Goal: Task Accomplishment & Management: Manage account settings

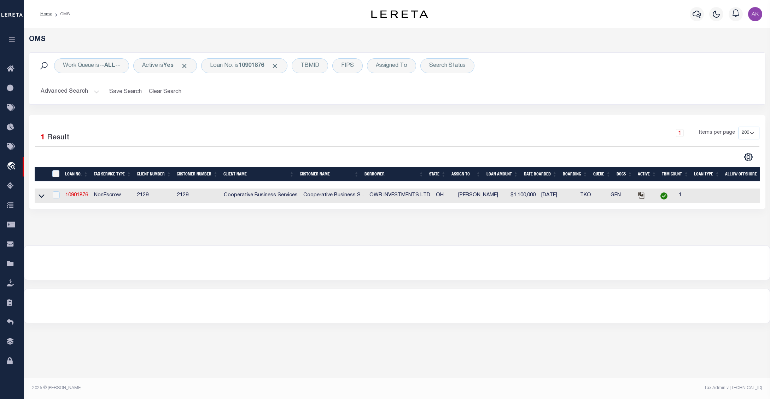
select select "200"
click at [43, 197] on icon at bounding box center [42, 196] width 6 height 4
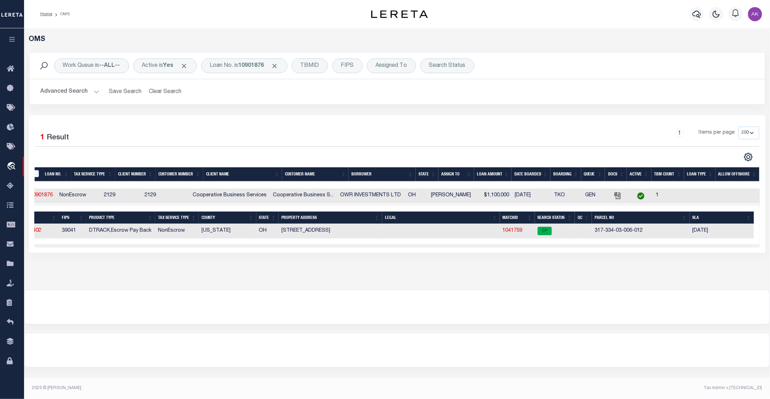
scroll to position [0, 39]
click at [506, 232] on link "1041759" at bounding box center [508, 230] width 20 height 5
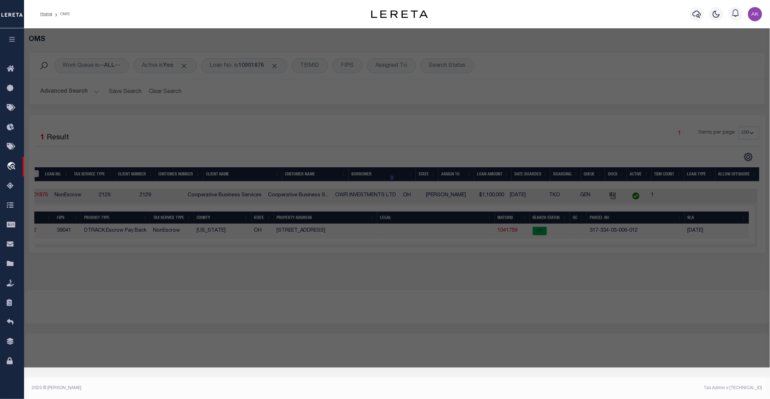
checkbox input "false"
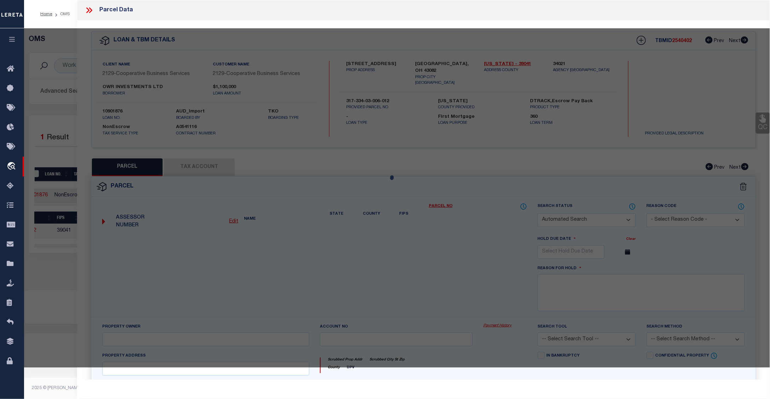
select select "CP"
type input "OWR INVESTMENTS LTD"
select select
type input "[STREET_ADDRESS]"
checkbox input "false"
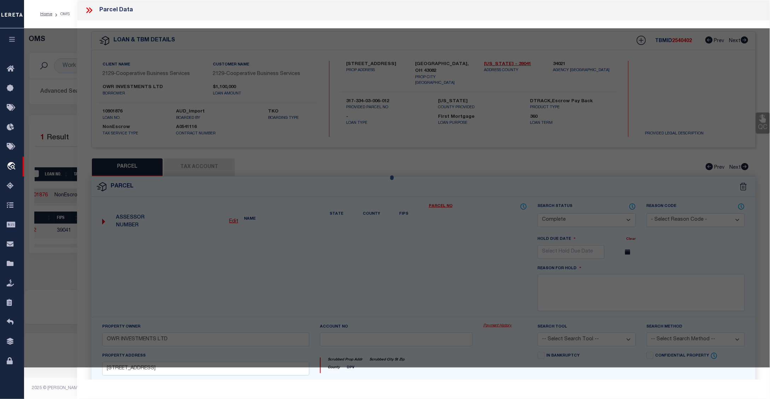
type input "WESTERVILLE OH 43082"
type textarea "LANDS 17 3 3 23 Acres 1.51400"
type textarea "Tax ID Special Project"
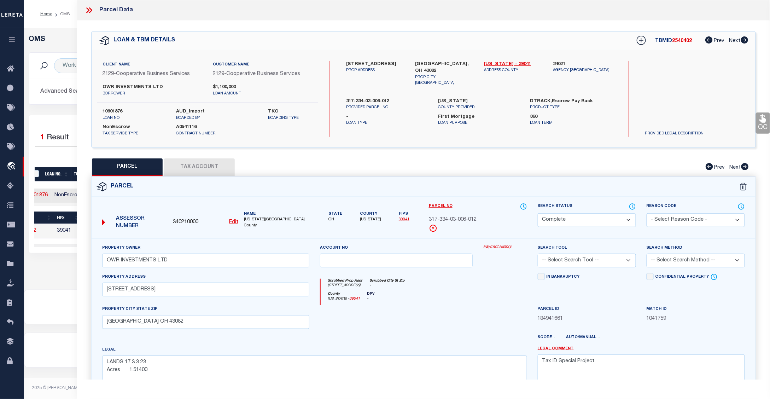
click at [491, 246] on link "Payment History" at bounding box center [505, 247] width 44 height 6
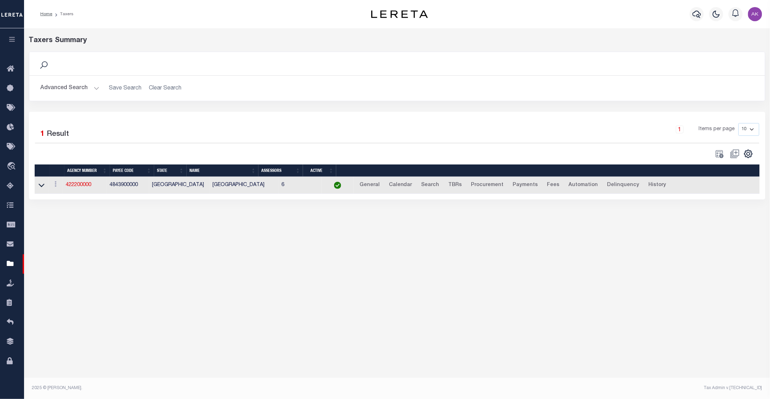
click at [637, 213] on div "Taxers Summary Search Advanced Search Save Search Clear Search tblPayees_dynami…" at bounding box center [397, 124] width 746 height 192
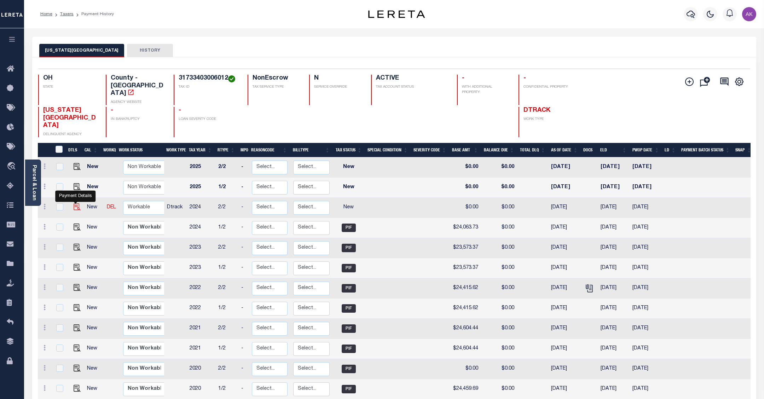
click at [74, 203] on img "" at bounding box center [77, 206] width 7 height 7
checkbox input "true"
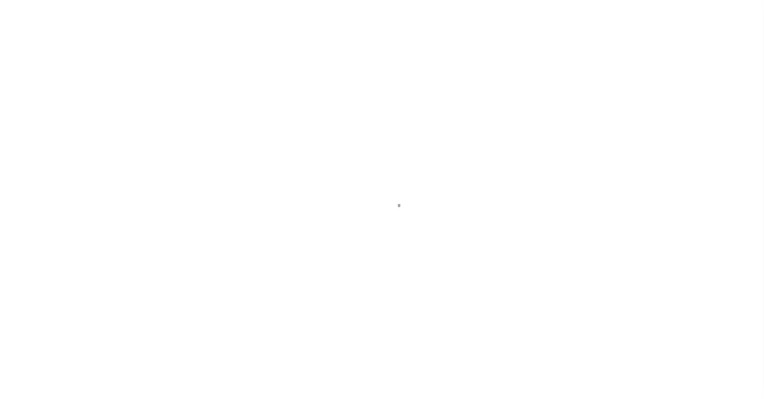
select select "NW2"
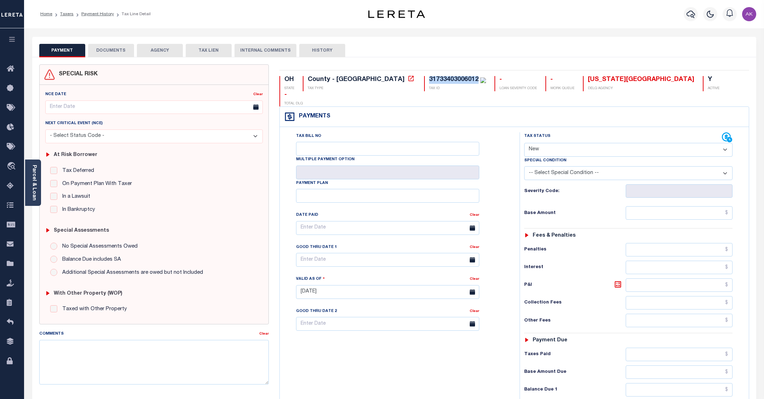
drag, startPoint x: 418, startPoint y: 80, endPoint x: 370, endPoint y: 82, distance: 48.2
click at [429, 82] on div "31733403006012" at bounding box center [454, 79] width 50 height 6
click at [408, 80] on icon at bounding box center [410, 78] width 5 height 5
click at [105, 12] on link "Payment History" at bounding box center [97, 14] width 33 height 4
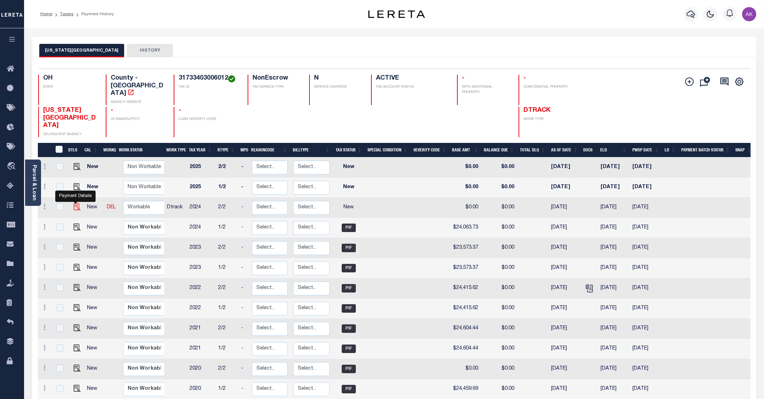
click at [75, 203] on img "" at bounding box center [77, 206] width 7 height 7
checkbox input "true"
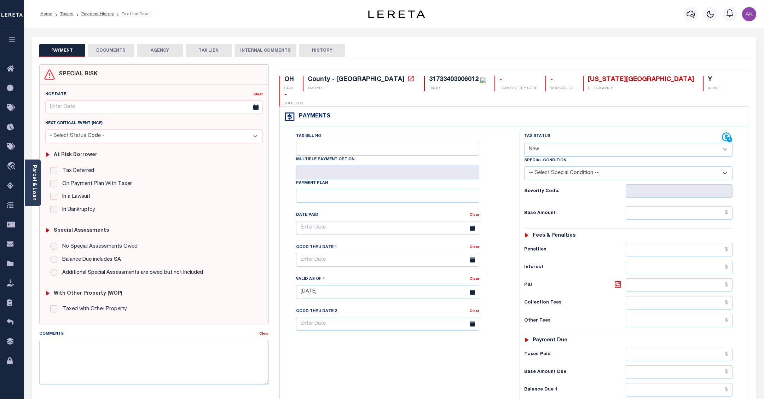
click at [725, 143] on select "- Select Status Code - Open Due/Unpaid Paid Incomplete No Tax Due Internal Refu…" at bounding box center [628, 150] width 208 height 14
select select "PYD"
click at [524, 143] on select "- Select Status Code - Open Due/Unpaid Paid Incomplete No Tax Due Internal Refu…" at bounding box center [628, 150] width 208 height 14
type input "[DATE]"
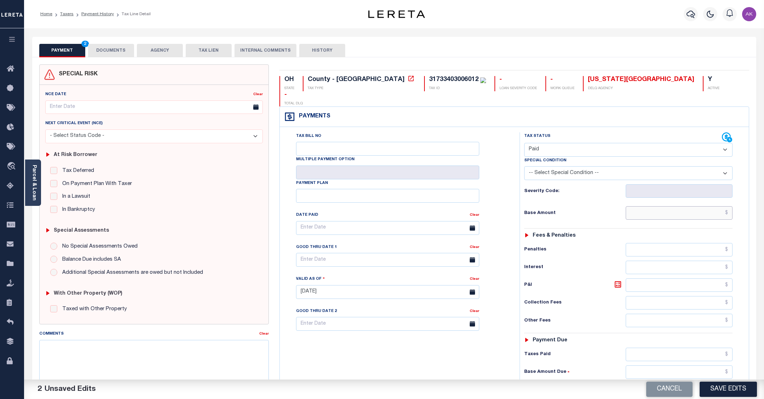
click at [702, 206] on input "text" at bounding box center [679, 212] width 106 height 13
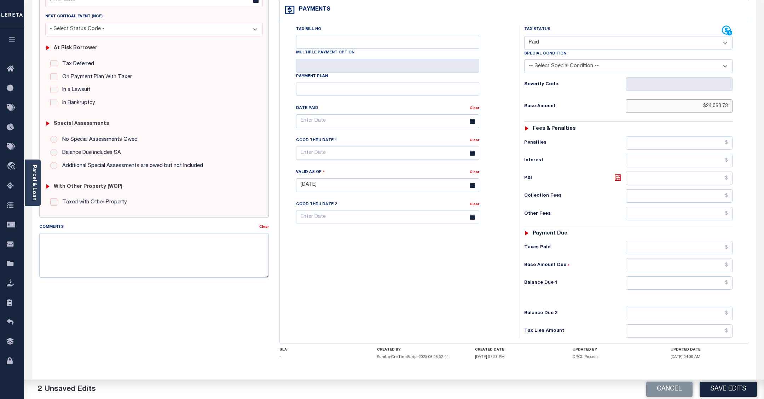
scroll to position [125, 0]
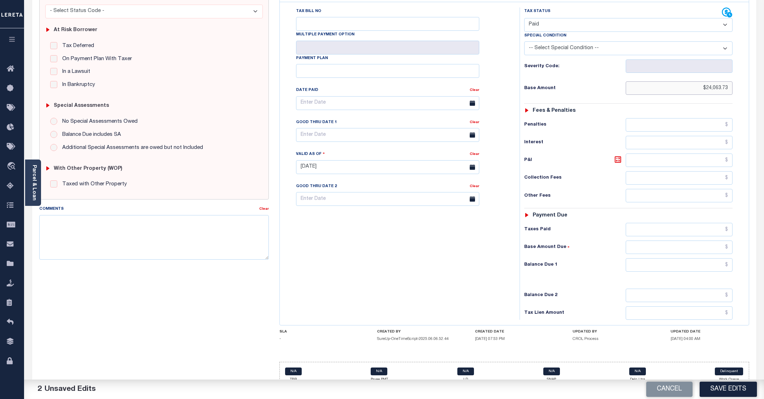
type input "$24,063.73"
click at [695, 223] on input "text" at bounding box center [679, 229] width 106 height 13
type input "$24,063.73"
click at [710, 258] on input "text" at bounding box center [679, 264] width 106 height 13
type input "$0.00"
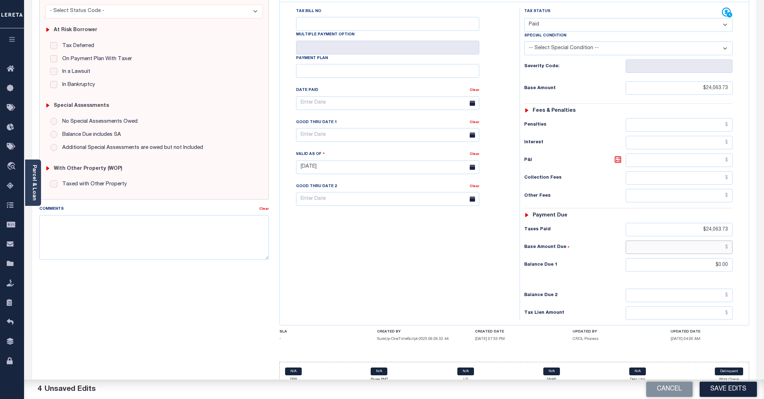
click at [708, 240] on input "text" at bounding box center [679, 246] width 106 height 13
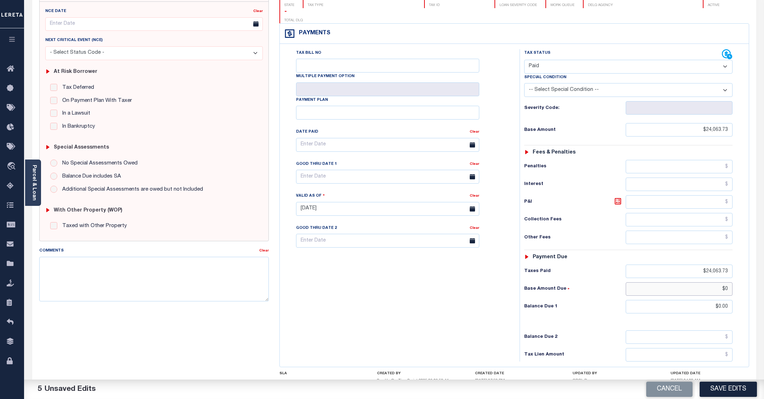
scroll to position [81, 0]
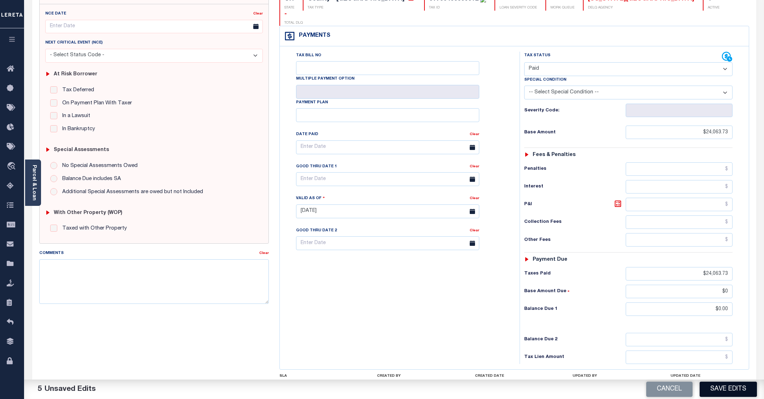
type input "$0.00"
click at [722, 389] on button "Save Edits" at bounding box center [727, 389] width 57 height 15
checkbox input "false"
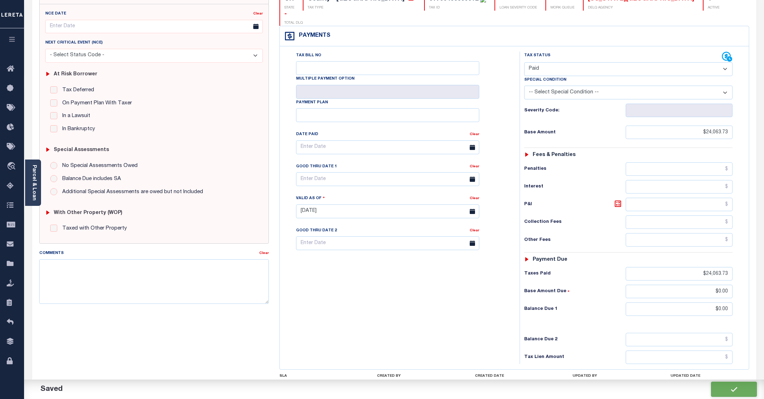
checkbox input "false"
type input "$24,063.73"
type input "$0"
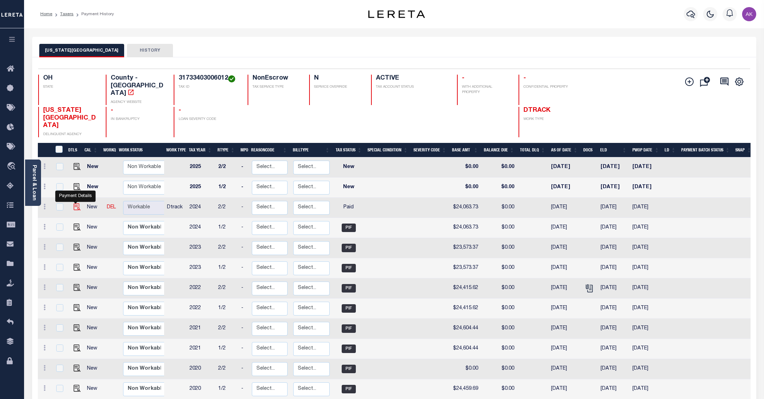
click at [74, 203] on img "" at bounding box center [77, 206] width 7 height 7
checkbox input "true"
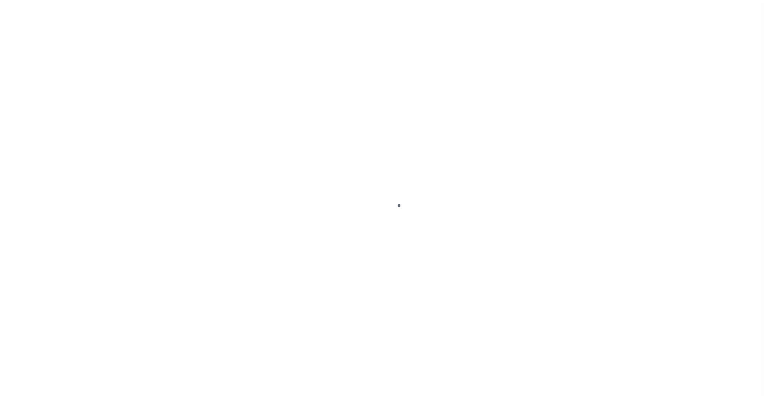
select select "PYD"
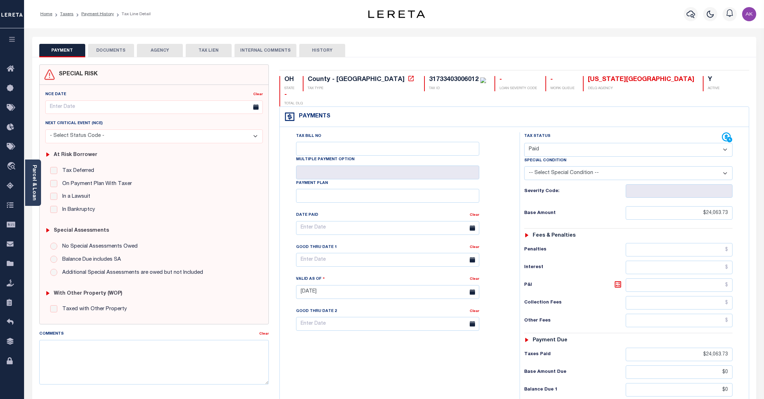
click at [725, 166] on select "-- Select Special Condition -- 3RD PARTY TAX LIEN AGENCY TAX LIEN (A.K.A Inside…" at bounding box center [628, 173] width 208 height 14
click at [741, 138] on div "Tax Status Status - Select Status Code -" at bounding box center [630, 288] width 222 height 312
click at [118, 50] on button "DOCUMENTS" at bounding box center [111, 50] width 46 height 13
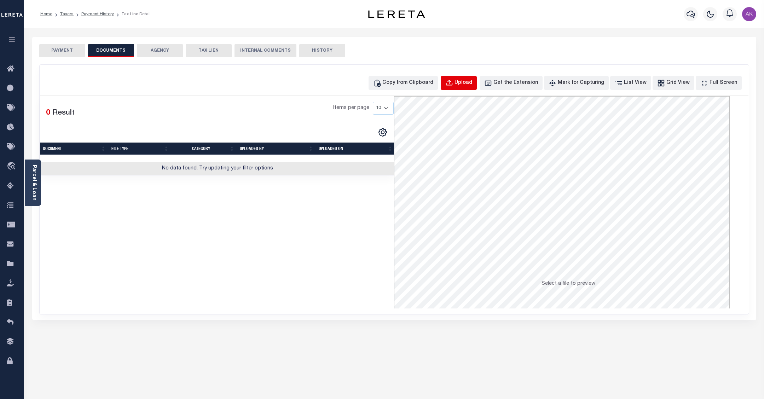
click at [469, 81] on div "Upload" at bounding box center [463, 83] width 18 height 8
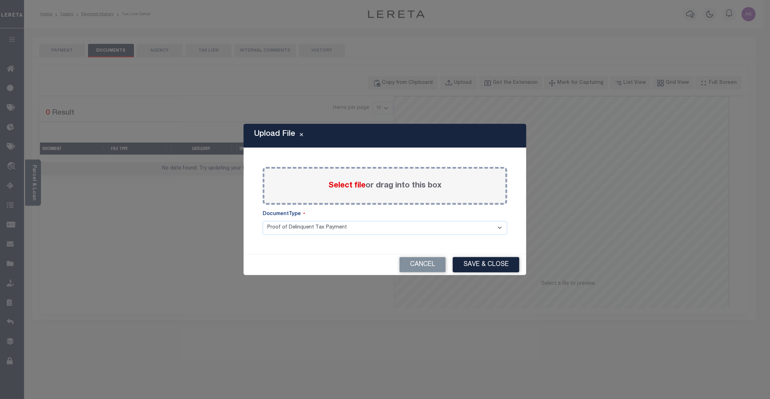
click at [359, 186] on span "Select file" at bounding box center [347, 186] width 37 height 8
click at [0, 0] on input "Select file or drag into this box" at bounding box center [0, 0] width 0 height 0
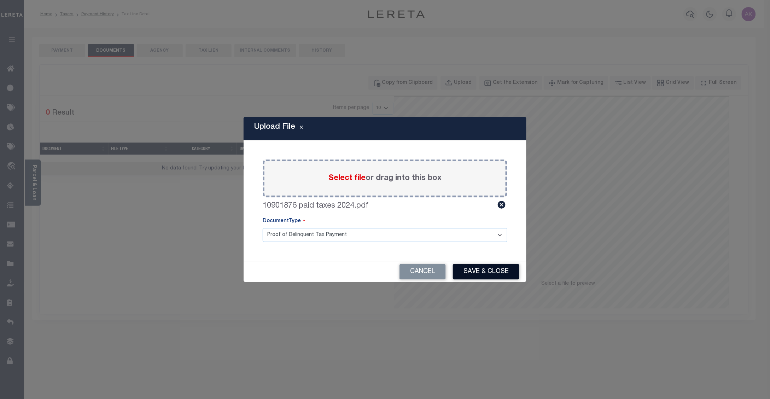
click at [489, 273] on button "Save & Close" at bounding box center [486, 271] width 66 height 15
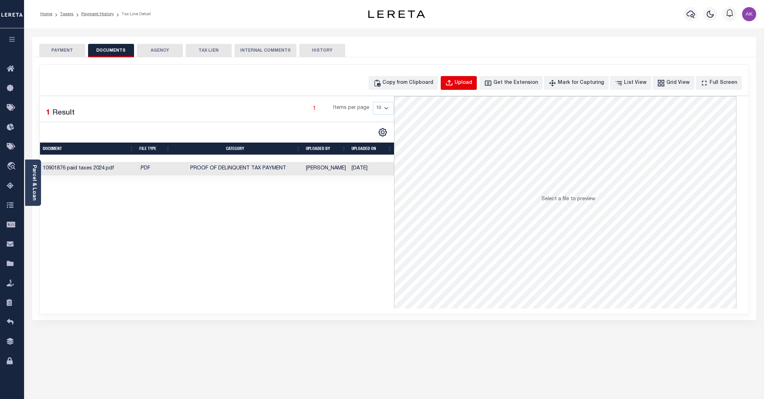
click at [469, 82] on div "Upload" at bounding box center [463, 83] width 18 height 8
select select "POP"
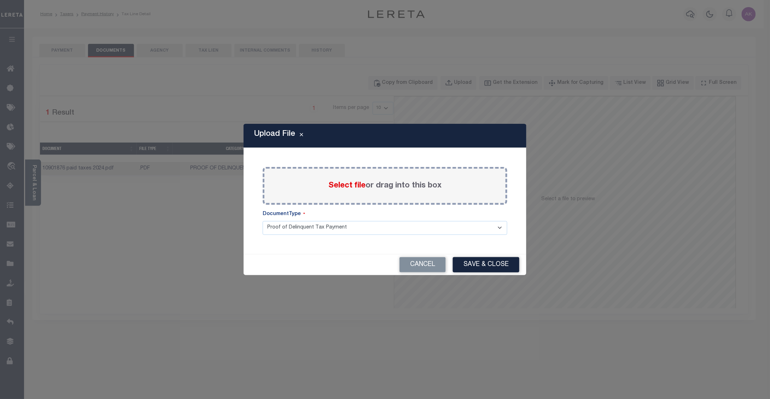
click at [340, 183] on span "Select file" at bounding box center [347, 186] width 37 height 8
click at [0, 0] on input "Select file or drag into this box" at bounding box center [0, 0] width 0 height 0
click at [342, 183] on span "Select file" at bounding box center [347, 186] width 37 height 8
click at [0, 0] on input "Select file or drag into this box" at bounding box center [0, 0] width 0 height 0
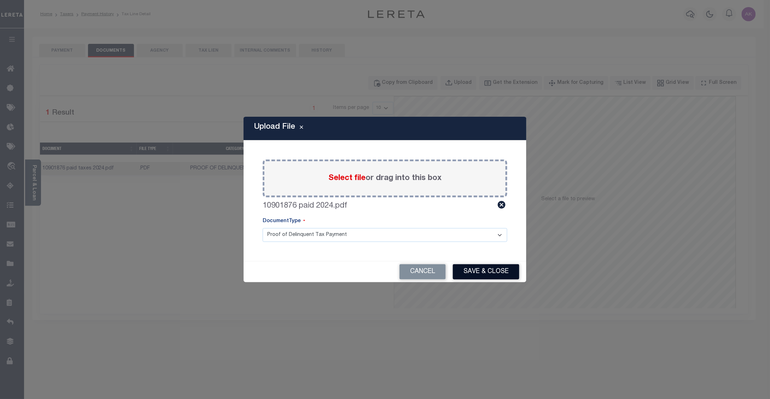
click at [487, 270] on button "Save & Close" at bounding box center [486, 271] width 66 height 15
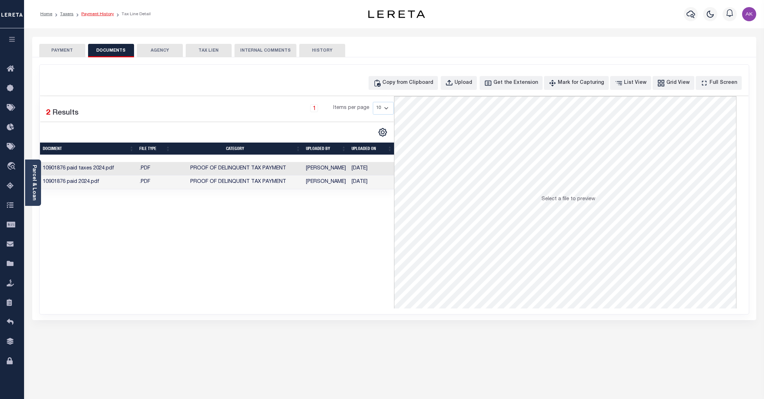
click at [93, 13] on link "Payment History" at bounding box center [97, 14] width 33 height 4
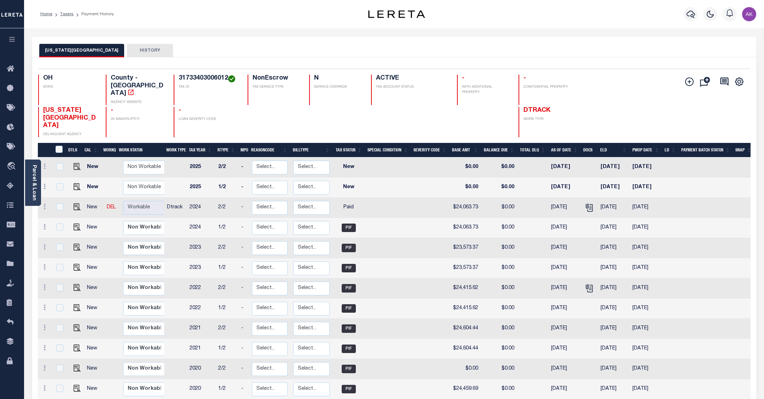
drag, startPoint x: 637, startPoint y: 85, endPoint x: 633, endPoint y: 85, distance: 3.9
click at [637, 85] on div "Add Installment Line [GEOGRAPHIC_DATA]" at bounding box center [690, 106] width 119 height 63
click at [635, 87] on div "Add Installment Line [GEOGRAPHIC_DATA]" at bounding box center [690, 106] width 119 height 63
click at [12, 167] on icon "travel_explore" at bounding box center [12, 166] width 11 height 9
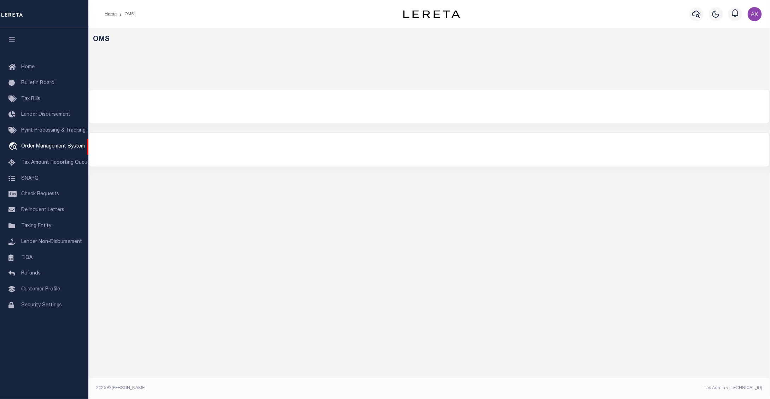
select select "200"
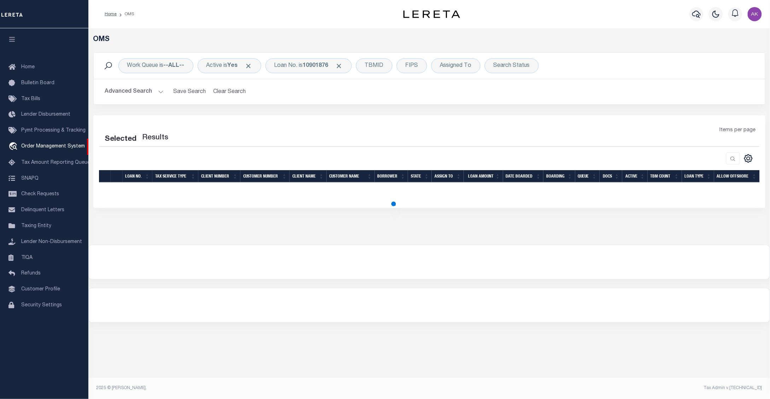
select select "200"
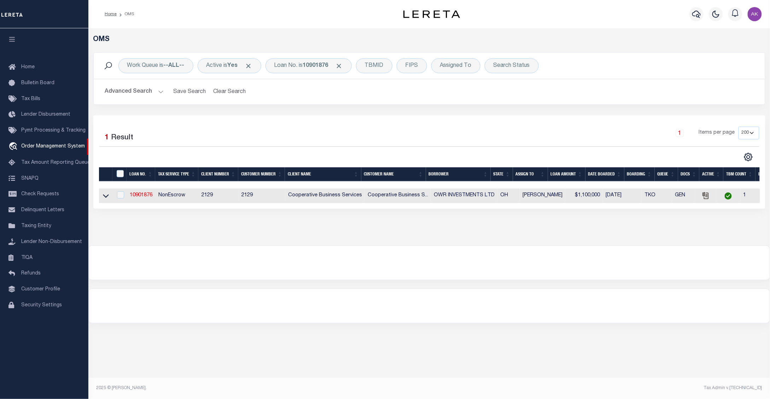
click at [618, 342] on div "OMS Work Queue is --ALL-- Active is Yes Loan No. is 10901876 TBMID FIPS Assigne…" at bounding box center [429, 207] width 682 height 359
click at [627, 343] on div "OMS Work Queue is --ALL-- Active is Yes Loan No. is 10901876 TBMID FIPS Assigne…" at bounding box center [429, 207] width 682 height 359
click at [667, 356] on div "OMS Work Queue is --ALL-- Active is Yes Loan No. is 10901876 TBMID FIPS Assigne…" at bounding box center [429, 207] width 682 height 359
click at [662, 331] on div "OMS Work Queue is --ALL-- Active is Yes Loan No. is 10901876 TBMID FIPS Assigne…" at bounding box center [429, 207] width 682 height 359
click at [343, 66] on span "Click to Remove" at bounding box center [339, 65] width 7 height 7
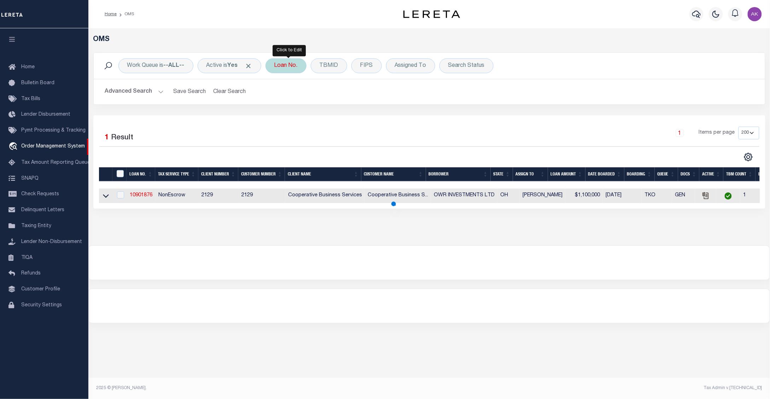
click at [289, 66] on div "Loan No." at bounding box center [286, 65] width 41 height 15
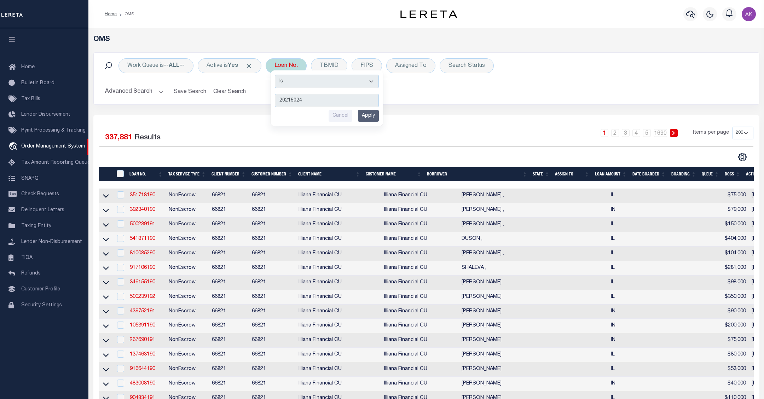
type input "202150249"
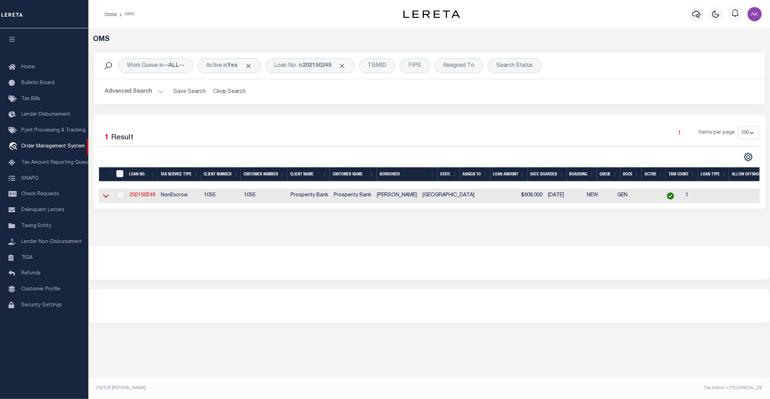
click at [105, 197] on icon at bounding box center [106, 195] width 6 height 7
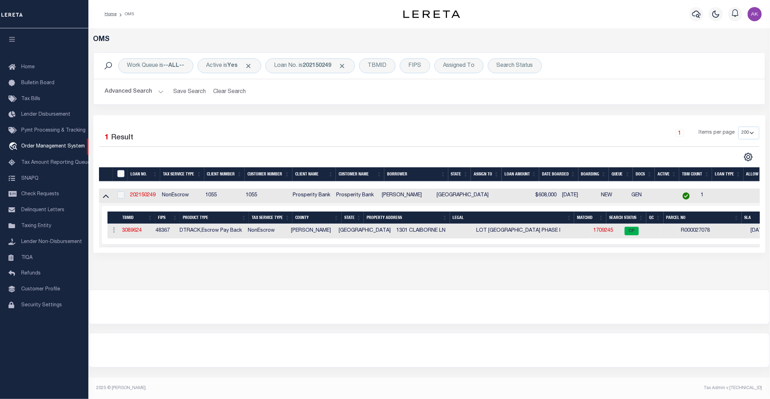
scroll to position [0, 46]
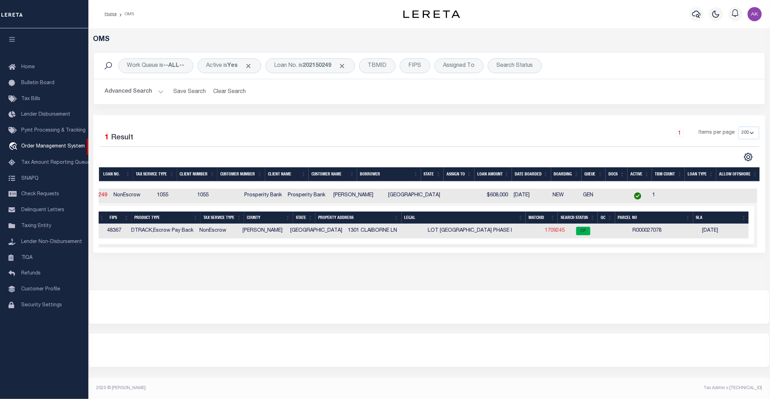
click at [545, 232] on link "1709245" at bounding box center [555, 230] width 20 height 5
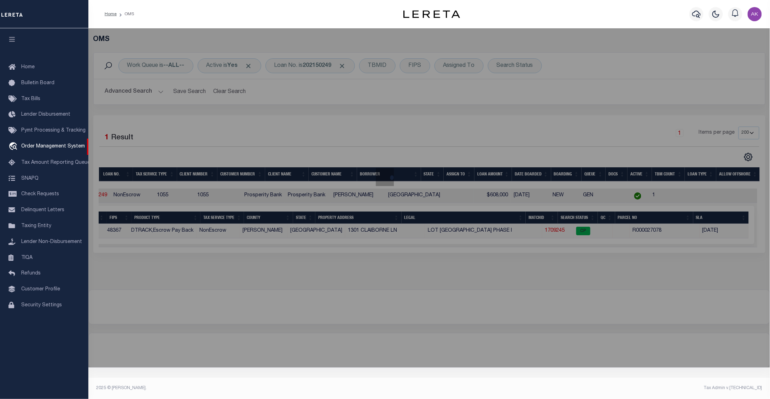
checkbox input "false"
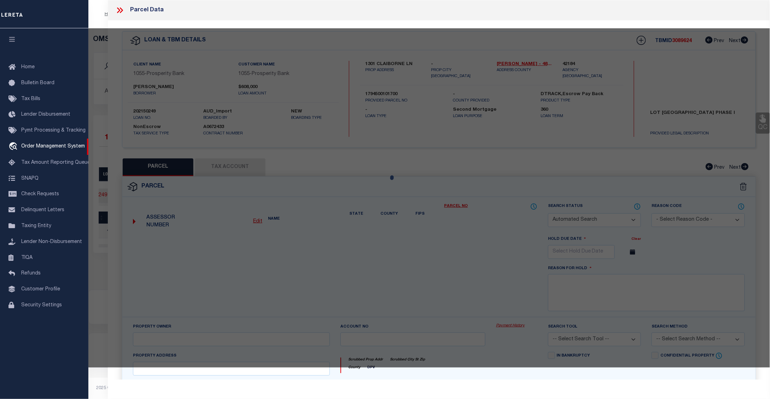
select select "CP"
type input "HAMILTON JON & KARALINE"
type input "R000027078"
type input "1301 CLAIBORNE LN"
type textarea "Acres: 1.273, Lot: 17, Blk: 1, Subd: [GEOGRAPHIC_DATA] PH I"
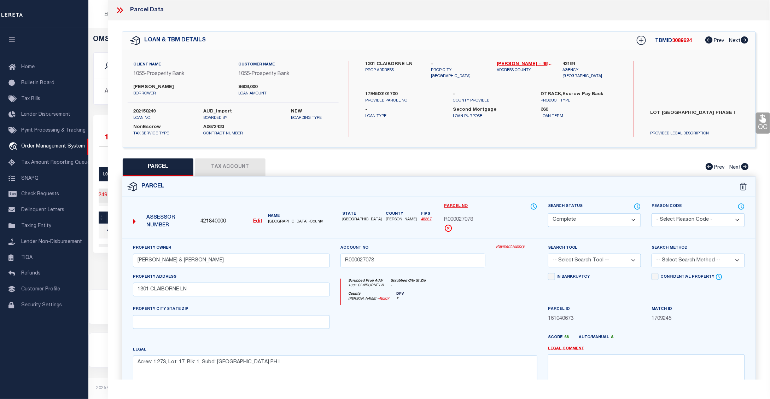
click at [512, 247] on link "Payment History" at bounding box center [516, 247] width 41 height 6
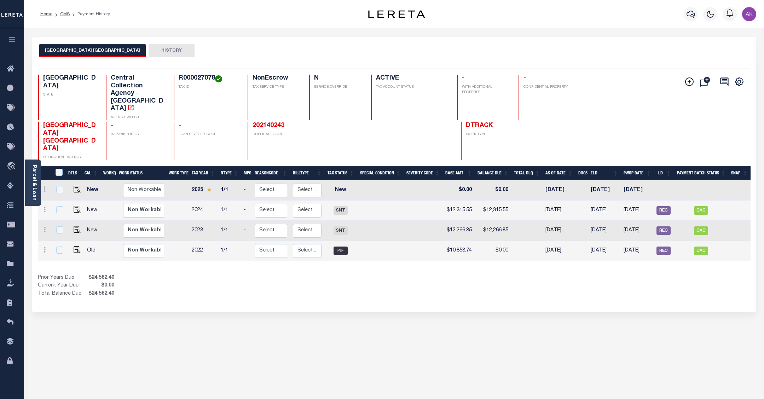
click at [158, 50] on button "HISTORY" at bounding box center [172, 50] width 46 height 13
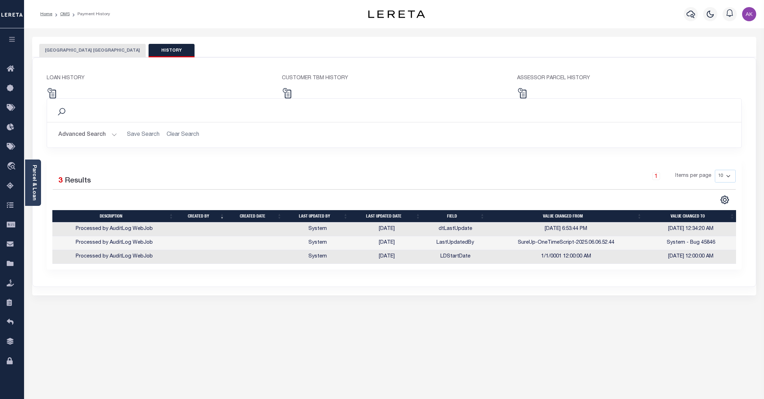
click at [504, 10] on div "Profile Sign out" at bounding box center [608, 14] width 302 height 25
click at [252, 8] on div "Home OMS Payment History" at bounding box center [186, 14] width 302 height 15
click at [108, 50] on button "[GEOGRAPHIC_DATA] [GEOGRAPHIC_DATA]" at bounding box center [92, 50] width 106 height 13
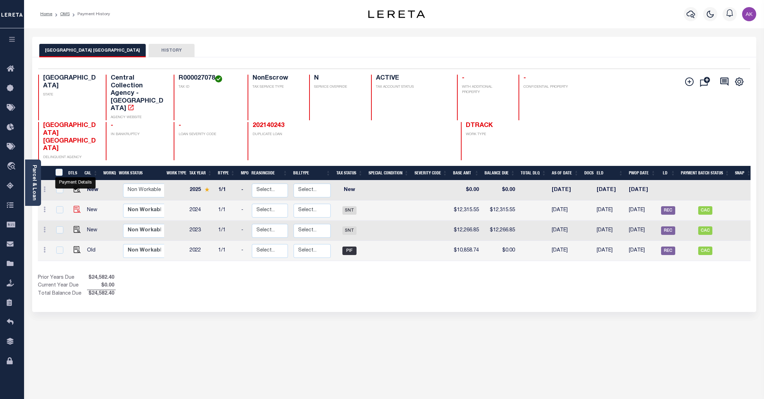
click at [75, 206] on img "" at bounding box center [77, 209] width 7 height 7
checkbox input "true"
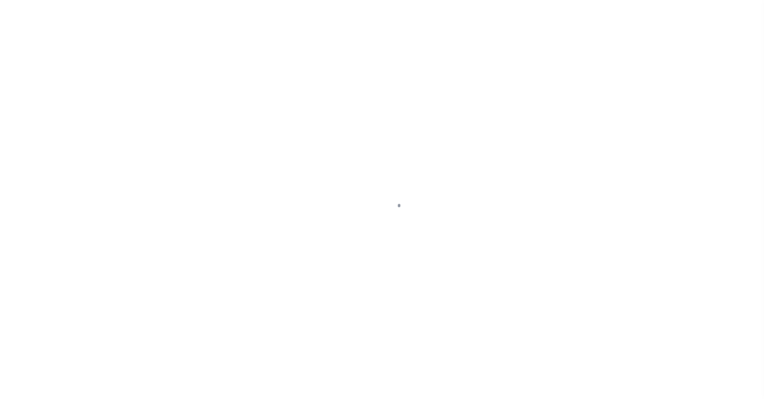
select select "SNT"
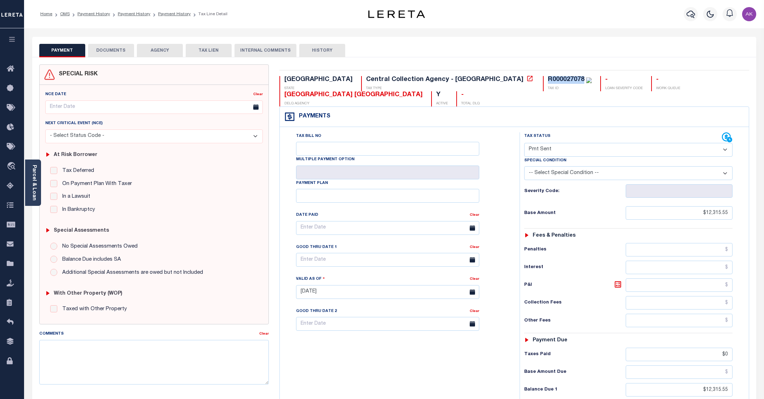
drag, startPoint x: 460, startPoint y: 80, endPoint x: 419, endPoint y: 78, distance: 41.4
click at [419, 78] on div "TX STATE Central Collection Agency - TX TAX TYPE R000027078 TAX ID - LOAN SEVER…" at bounding box center [514, 91] width 470 height 30
copy div "R000027078"
click at [526, 80] on icon at bounding box center [529, 78] width 7 height 7
click at [135, 13] on link "Payment History" at bounding box center [134, 14] width 33 height 4
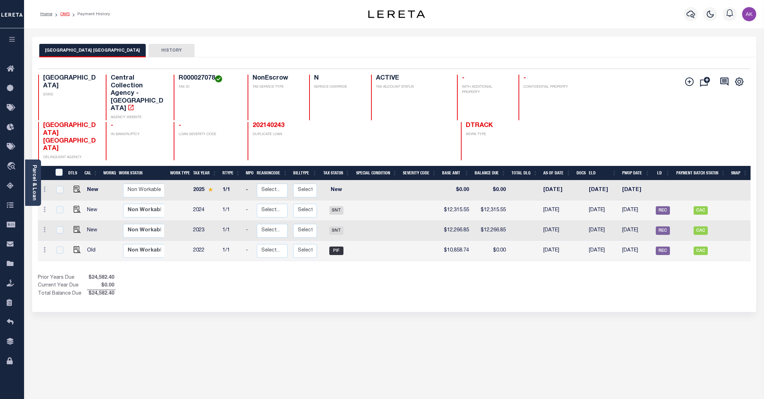
click at [64, 13] on link "OMS" at bounding box center [65, 14] width 10 height 4
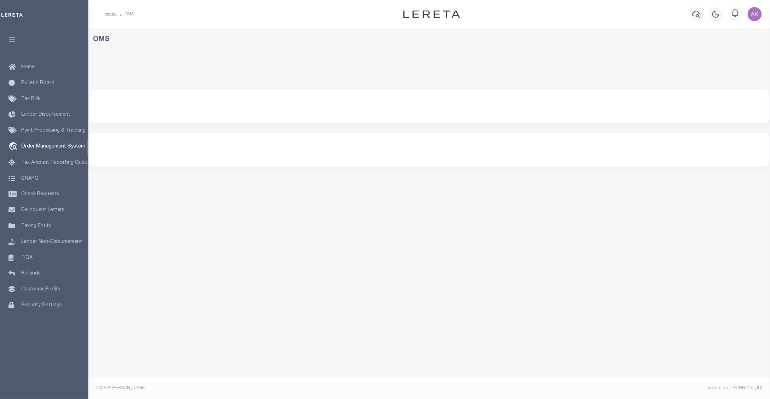
select select "200"
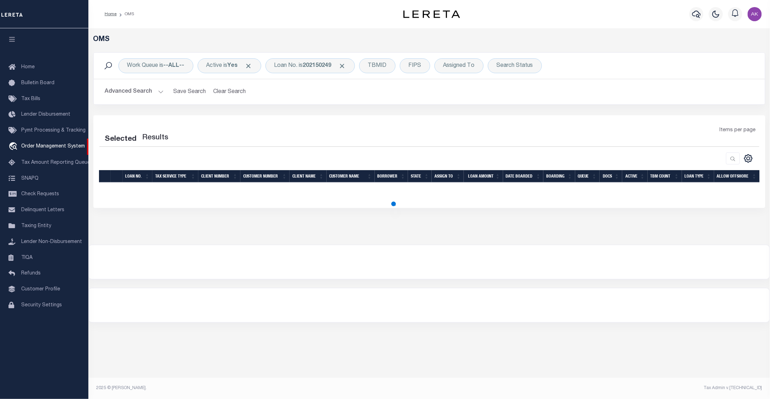
select select "200"
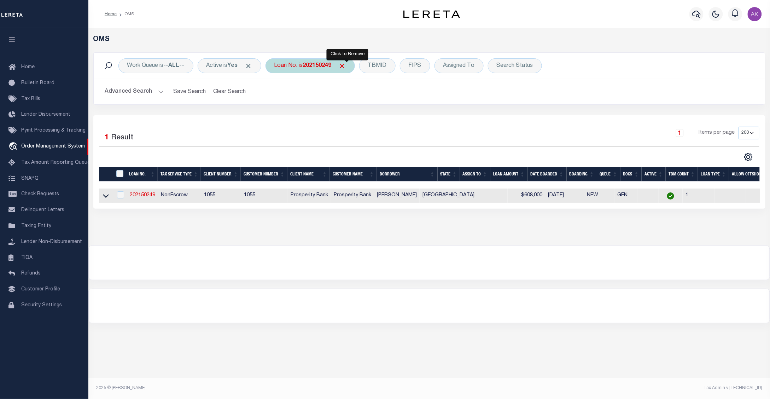
click at [346, 66] on span "Click to Remove" at bounding box center [342, 65] width 7 height 7
click at [296, 65] on div "Loan No." at bounding box center [286, 65] width 41 height 15
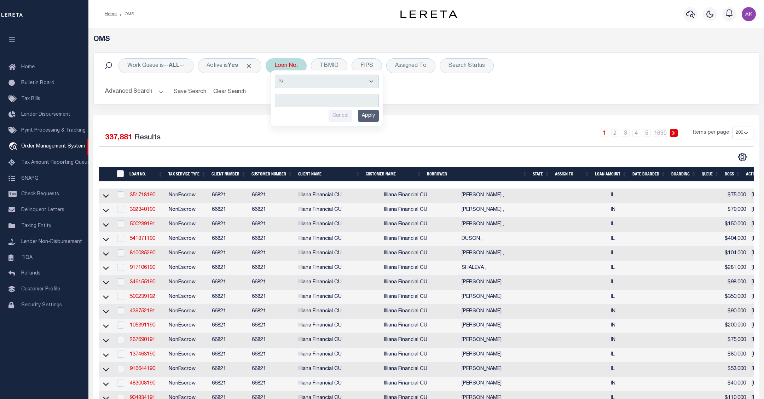
click at [290, 99] on input "text" at bounding box center [327, 100] width 104 height 13
type input "19494"
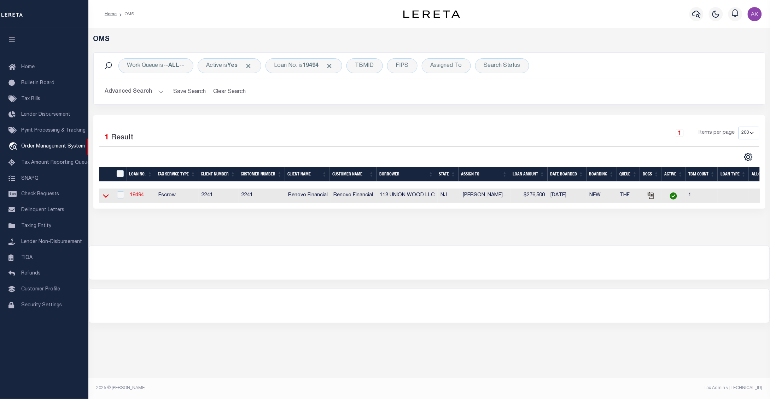
click at [105, 197] on icon at bounding box center [106, 195] width 6 height 7
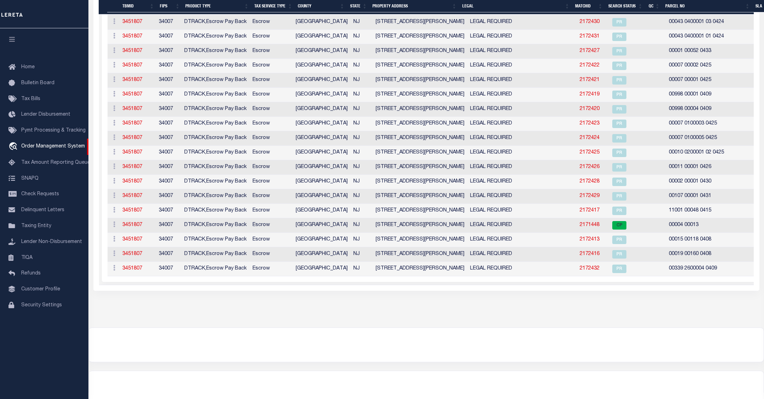
scroll to position [227, 0]
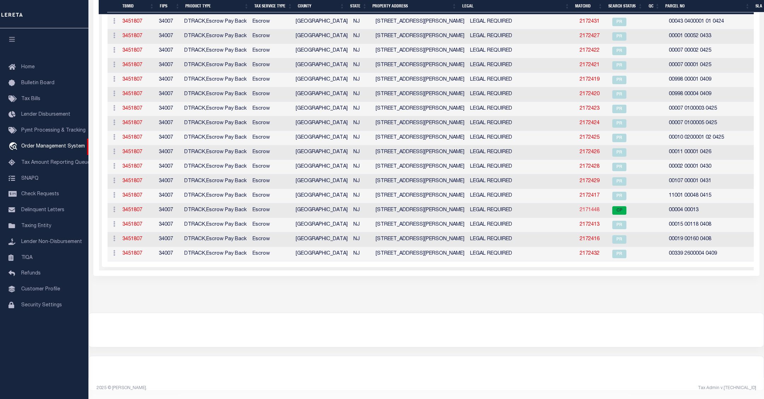
click at [586, 208] on link "2171448" at bounding box center [590, 210] width 20 height 5
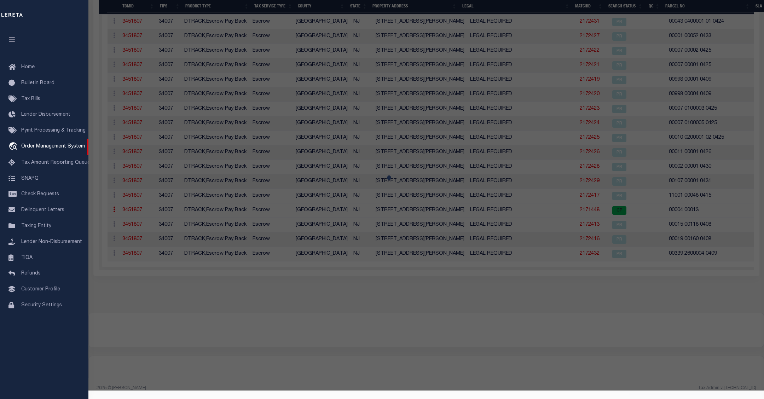
checkbox input "false"
select select "CP"
type input "113 Union Wood Llc"
select select "AGW"
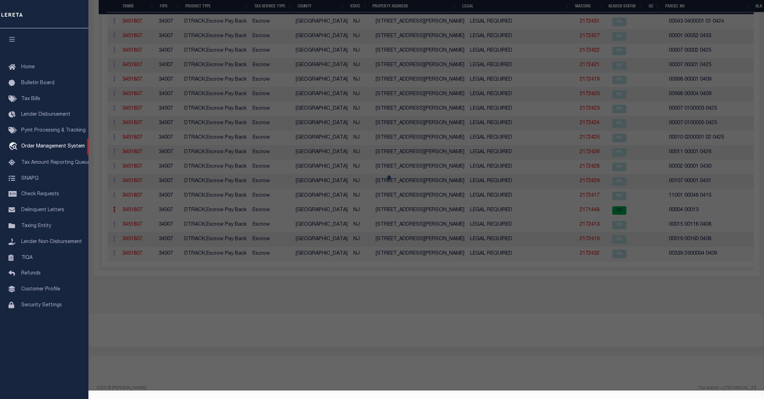
select select "LEG"
type input "1133 HOWARD AVE"
checkbox input "false"
type input "BELLMAWR, NJ 08031"
type textarea "LOT:13 BLK:4"
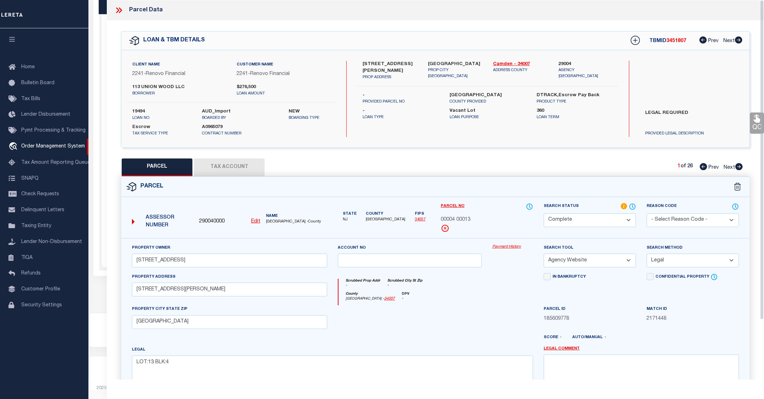
scroll to position [213, 0]
click at [515, 248] on link "Payment History" at bounding box center [512, 247] width 41 height 6
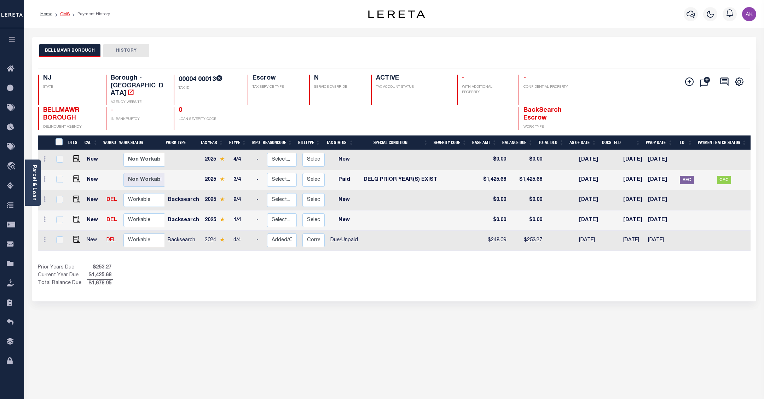
click at [64, 13] on link "OMS" at bounding box center [65, 14] width 10 height 4
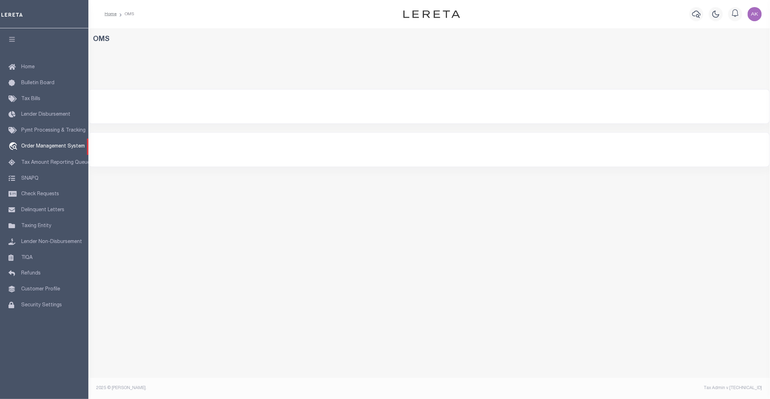
select select "200"
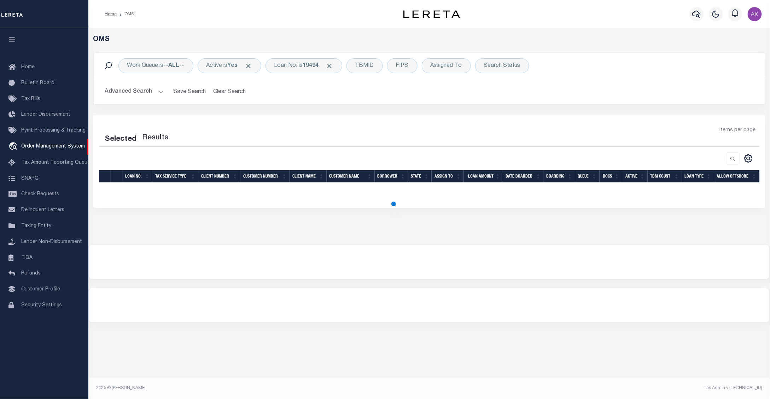
select select "200"
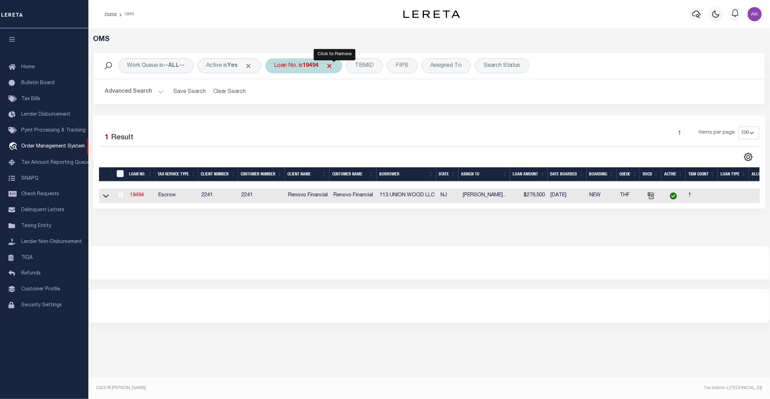
click at [333, 66] on span "Click to Remove" at bounding box center [329, 65] width 7 height 7
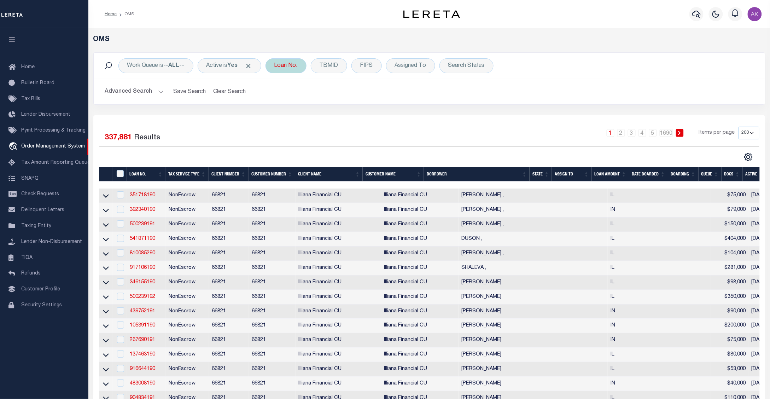
click at [292, 66] on div "Loan No." at bounding box center [286, 65] width 41 height 15
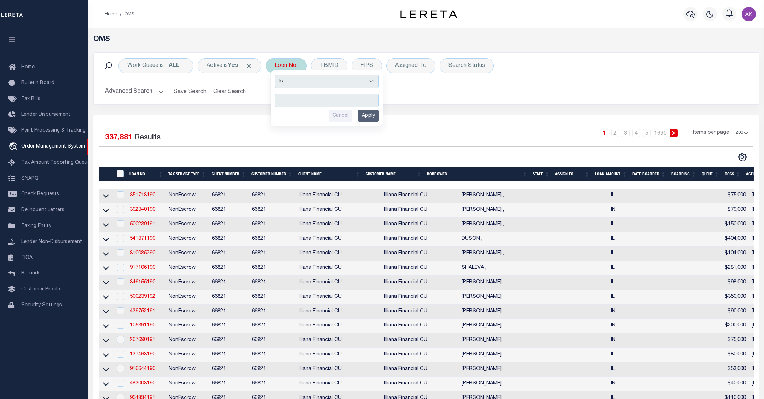
click at [291, 99] on input "text" at bounding box center [327, 100] width 104 height 13
type input "10022303"
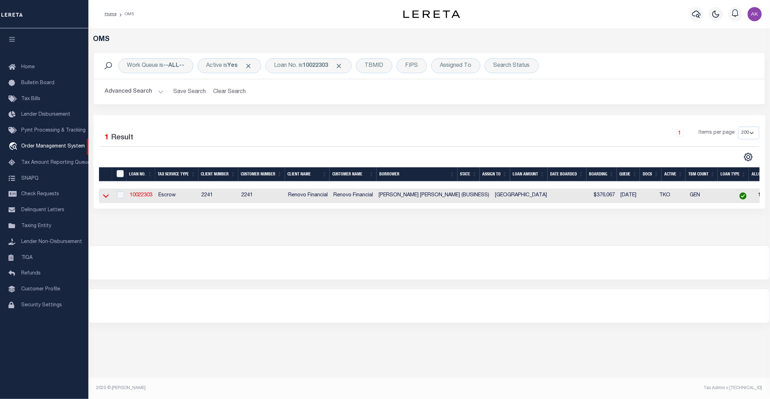
click at [103, 198] on icon at bounding box center [106, 195] width 6 height 7
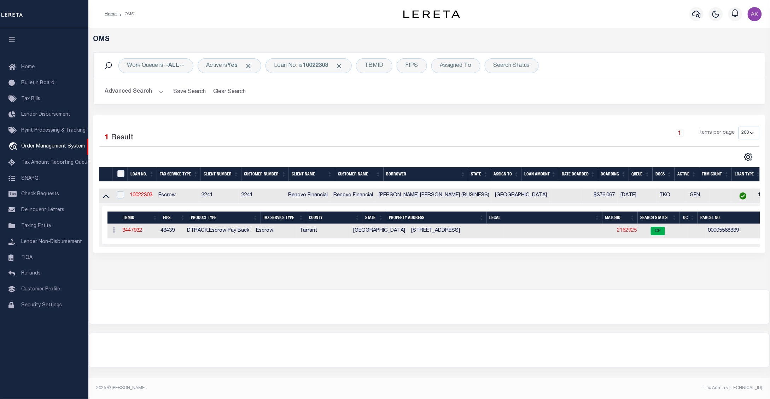
click at [617, 232] on link "2162925" at bounding box center [627, 230] width 20 height 5
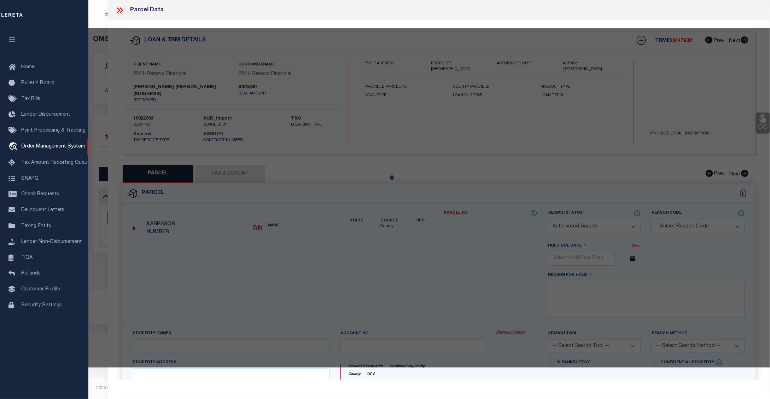
checkbox input "false"
select select "CP"
type input "JIAXUAN LI,DANICA"
select select "ATL"
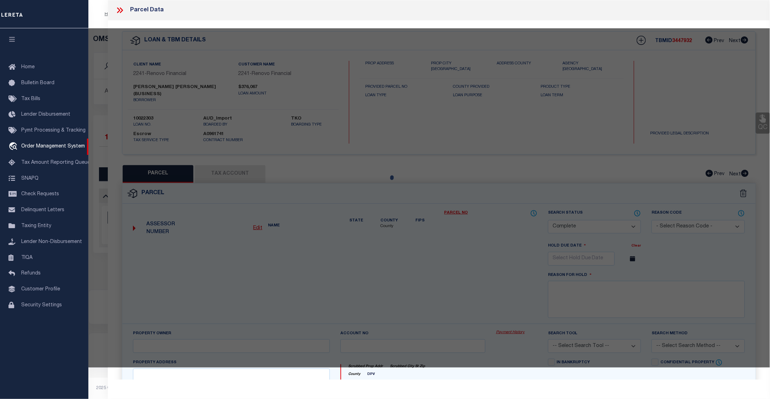
select select "ADD"
type input "2113 N ASPENWOOD DR"
checkbox input "false"
type input "GRAPEVINE, TX 76051"
type textarea "WINDING CREEK ESTATES ADDN BLOCK 7 LOT 26"
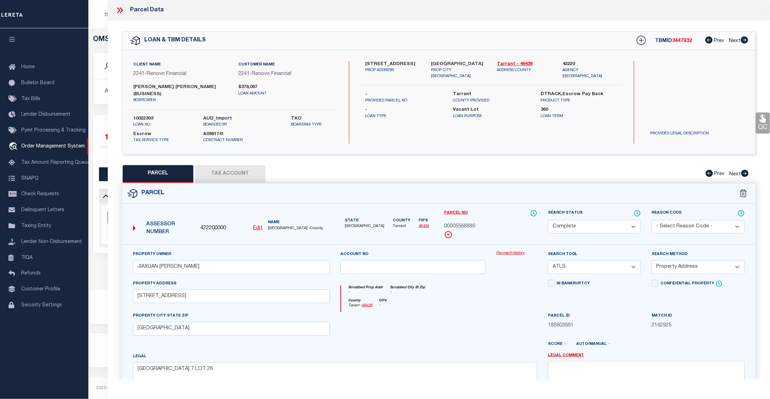
click at [518, 250] on link "Payment History" at bounding box center [516, 253] width 41 height 6
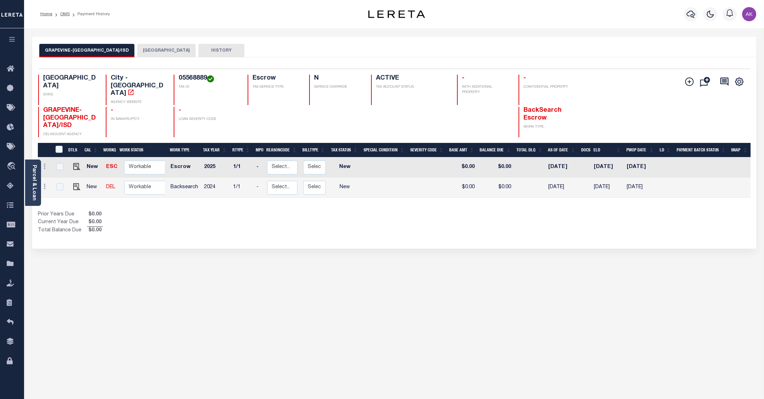
click at [157, 48] on button "[GEOGRAPHIC_DATA]" at bounding box center [166, 50] width 58 height 13
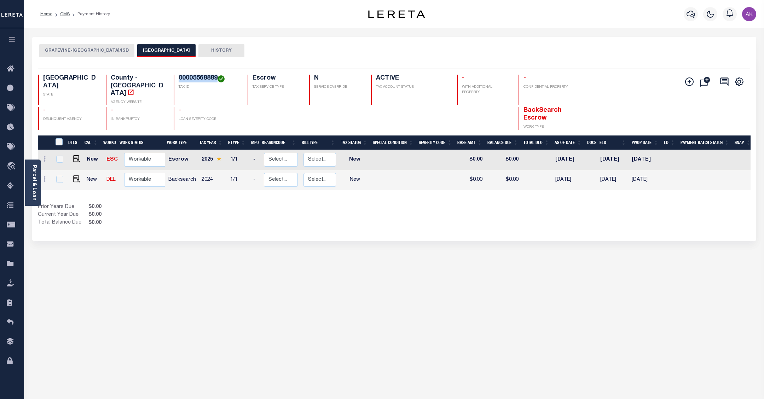
drag, startPoint x: 217, startPoint y: 77, endPoint x: 179, endPoint y: 78, distance: 37.5
click at [179, 78] on h4 "00005568889" at bounding box center [209, 79] width 60 height 8
copy h4 "00005568889"
click at [75, 175] on img "" at bounding box center [76, 178] width 7 height 7
checkbox input "true"
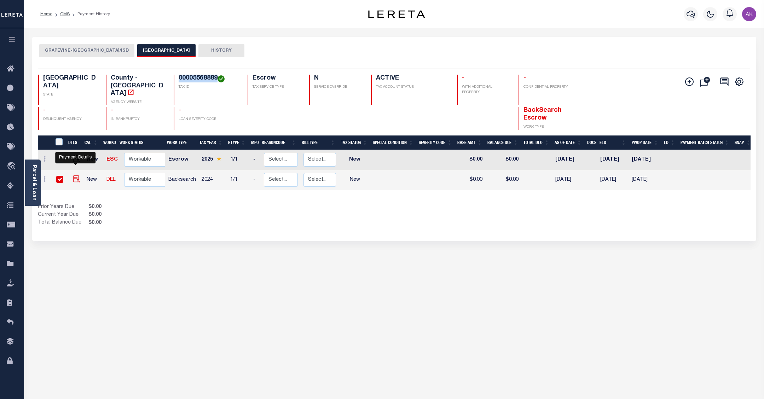
checkbox input "true"
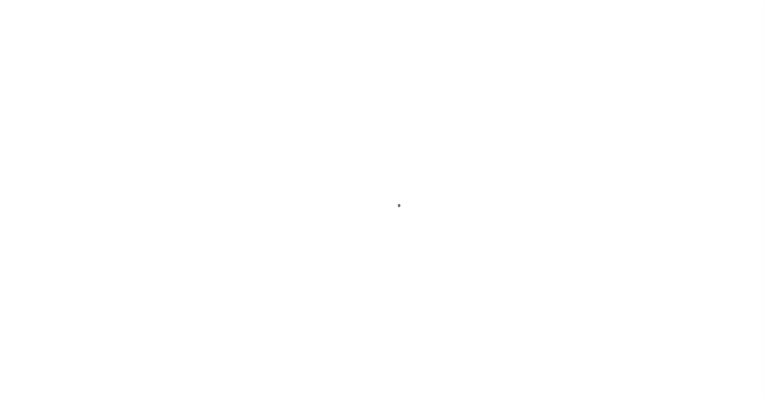
select select "NW2"
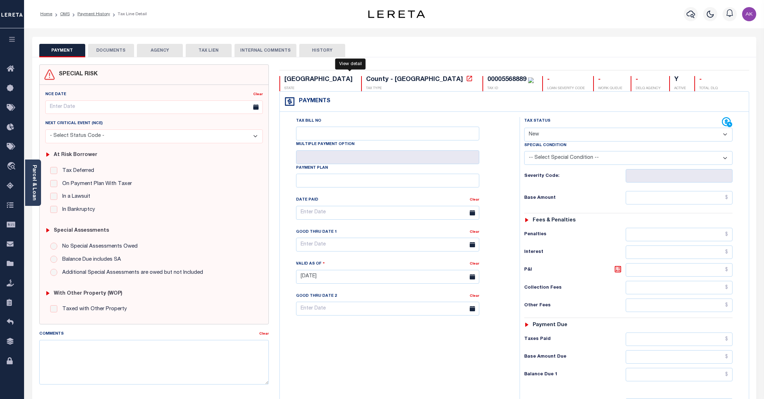
click at [466, 79] on icon at bounding box center [469, 78] width 7 height 7
click at [104, 13] on link "Payment History" at bounding box center [93, 14] width 33 height 4
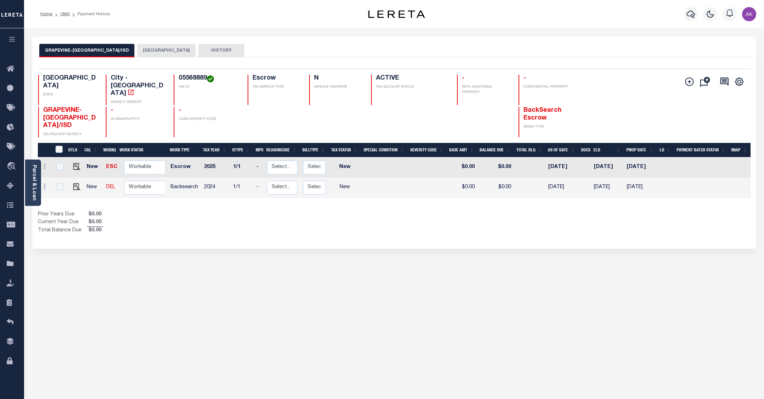
click at [97, 49] on button "GRAPEVINE-[GEOGRAPHIC_DATA]/ISD" at bounding box center [86, 50] width 95 height 13
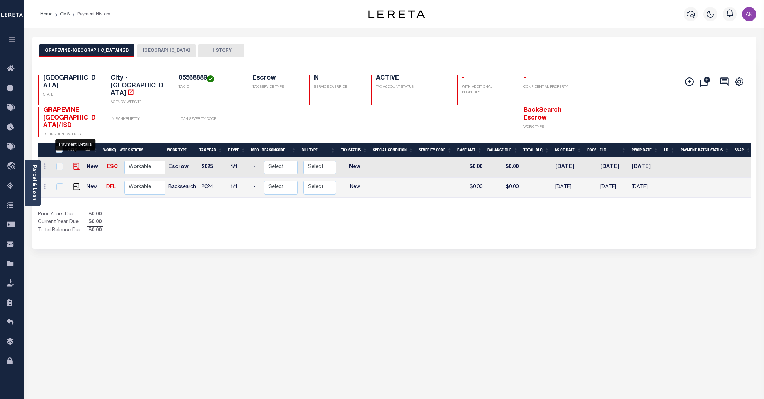
click at [74, 163] on img "" at bounding box center [76, 166] width 7 height 7
checkbox input "true"
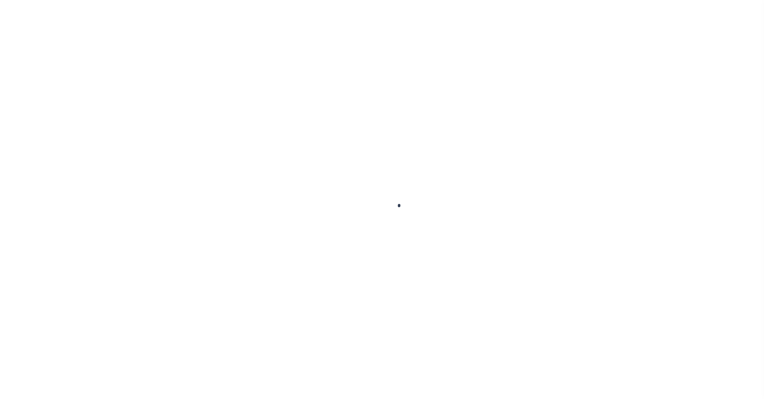
select select "NW2"
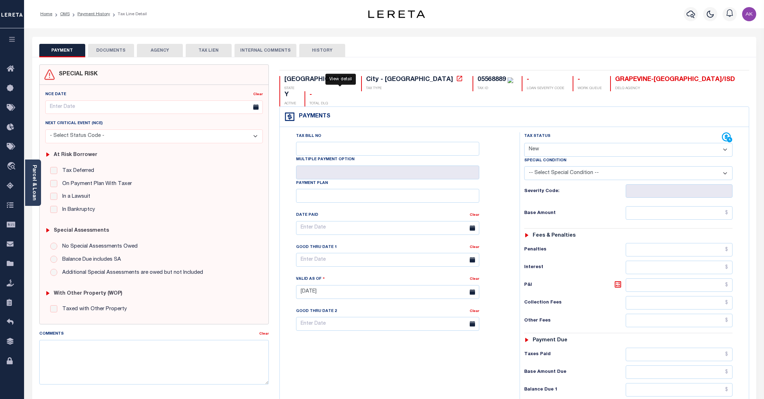
click at [456, 79] on icon at bounding box center [459, 78] width 7 height 7
drag, startPoint x: 384, startPoint y: 79, endPoint x: 358, endPoint y: 79, distance: 26.2
click at [477, 79] on div "05568889" at bounding box center [491, 79] width 28 height 6
copy div "0556888"
click at [87, 13] on link "Payment History" at bounding box center [93, 14] width 33 height 4
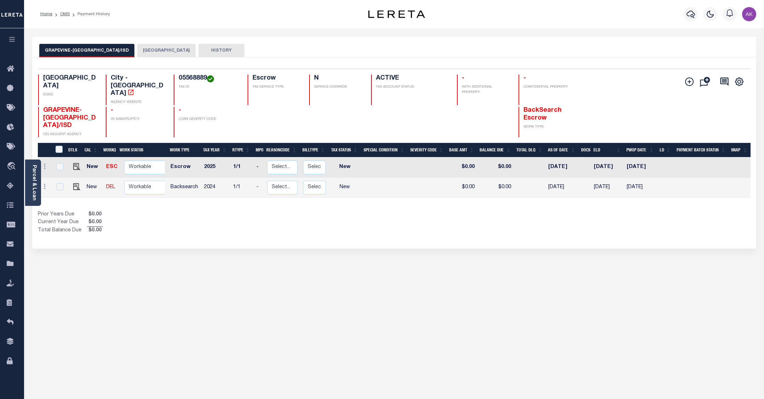
click at [157, 52] on button "TARRANT COUNTY" at bounding box center [166, 50] width 58 height 13
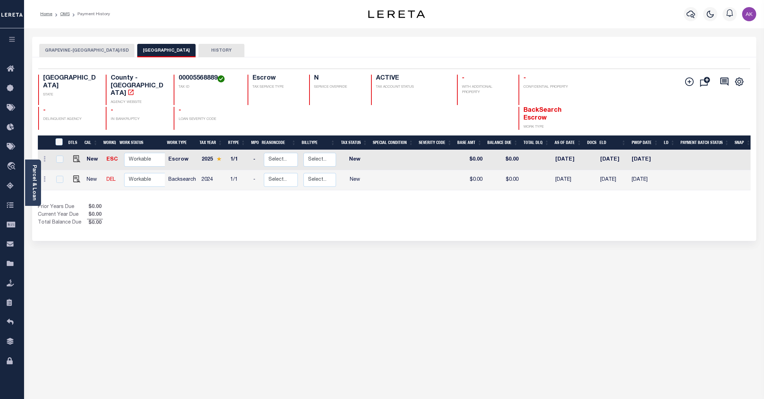
click at [104, 50] on button "GRAPEVINE-COLLEYVILLE CITY/ISD" at bounding box center [86, 50] width 95 height 13
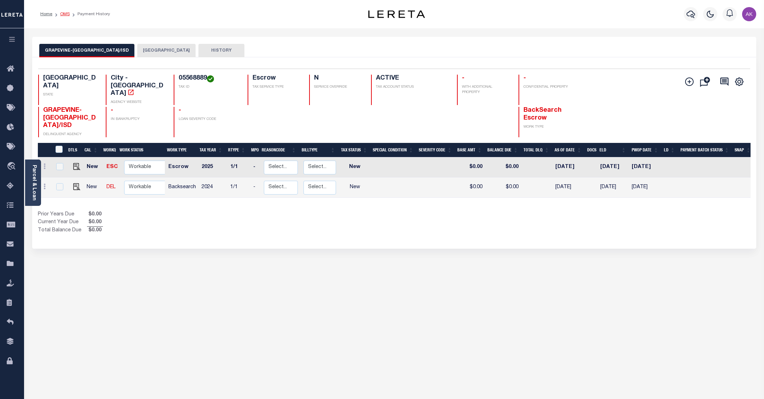
click at [66, 14] on link "OMS" at bounding box center [65, 14] width 10 height 4
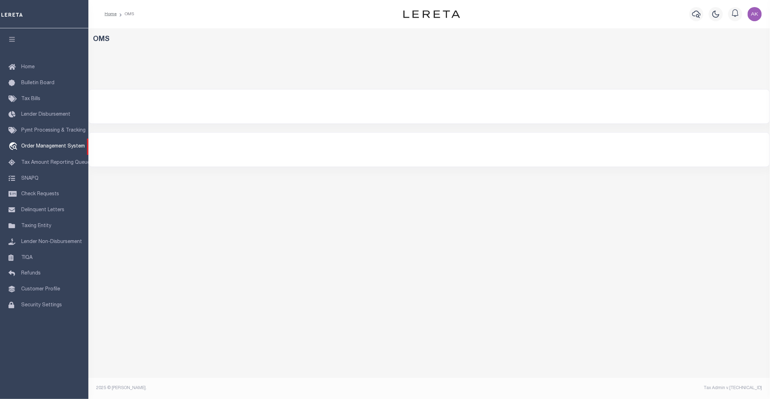
select select "200"
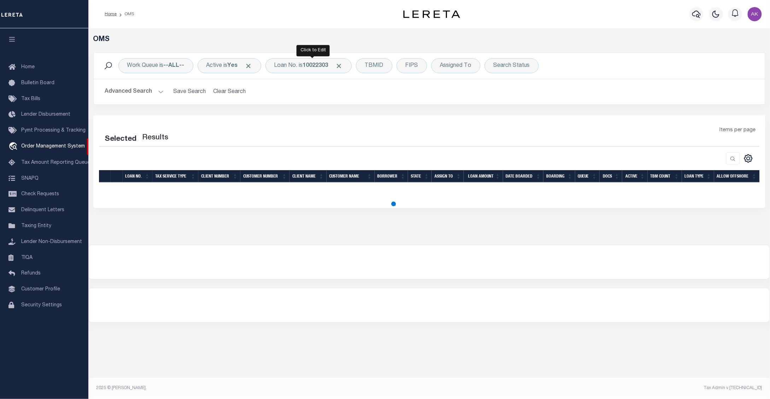
select select "200"
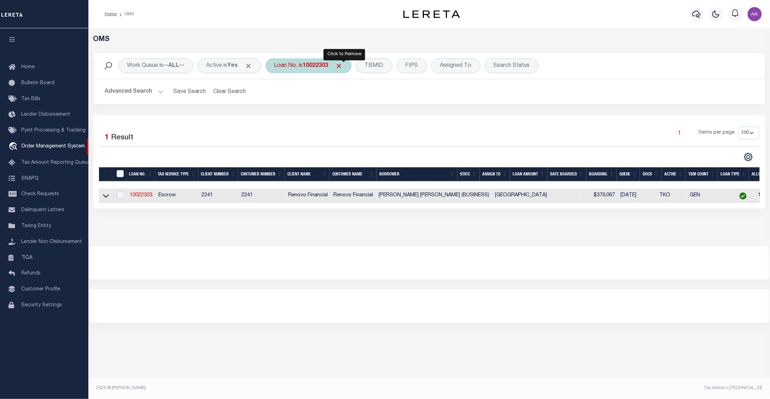
click at [343, 66] on span "Click to Remove" at bounding box center [339, 65] width 7 height 7
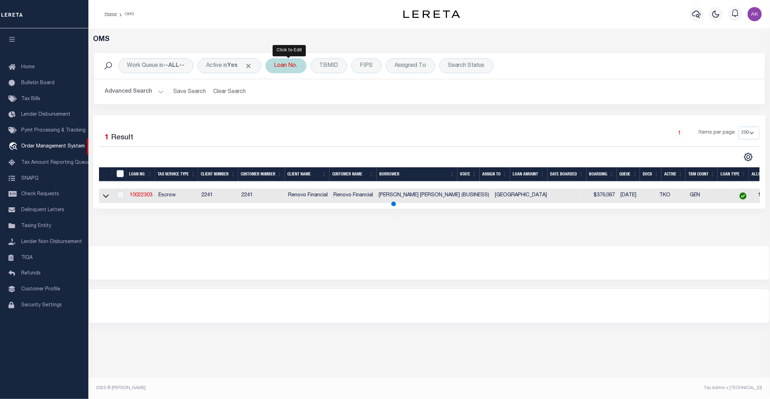
click at [293, 64] on div "Loan No." at bounding box center [286, 65] width 41 height 15
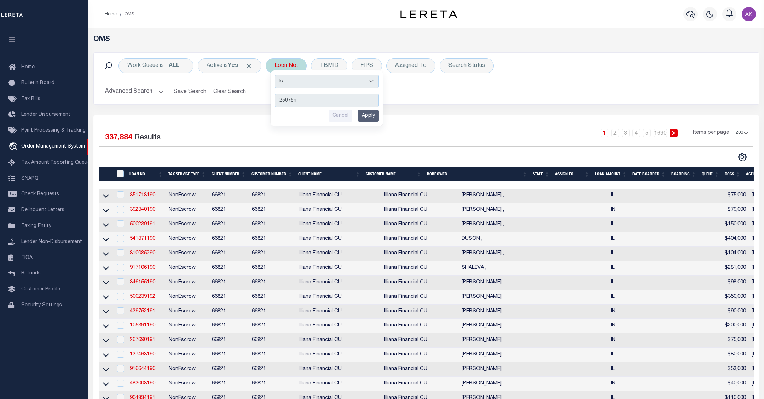
type input "25075nd"
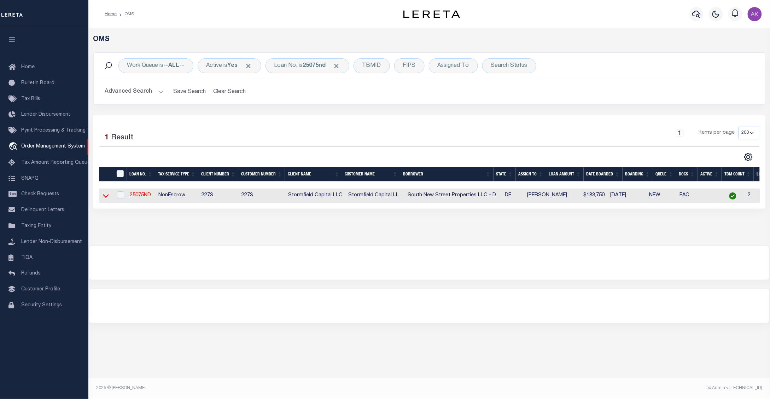
click at [105, 197] on icon at bounding box center [106, 195] width 6 height 7
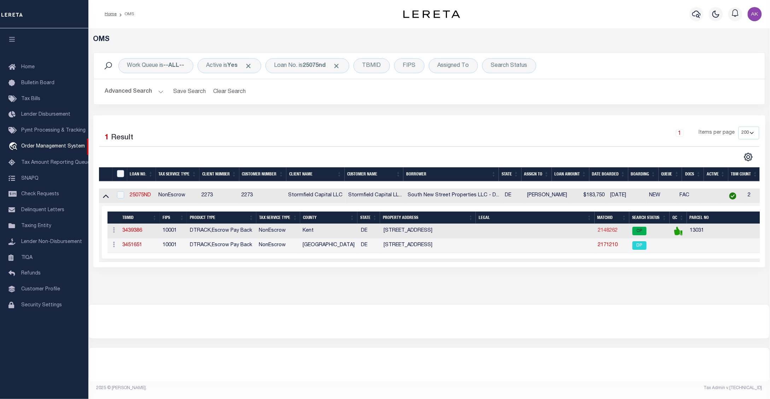
click at [602, 232] on link "2148262" at bounding box center [608, 230] width 20 height 5
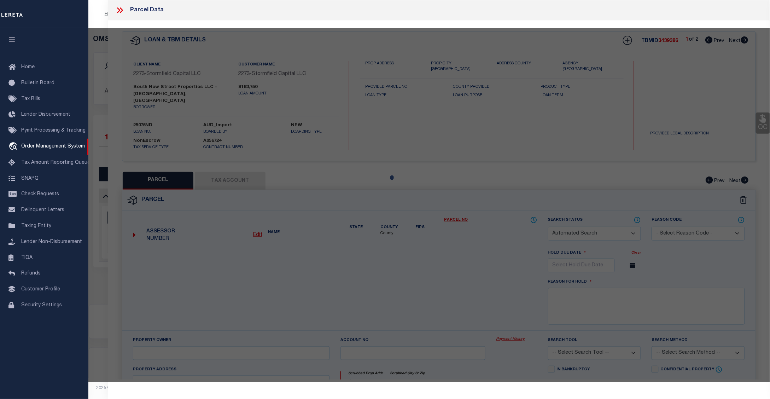
checkbox input "false"
select select "CP"
type input "SOUTH NEW STREET PROPERTIES LLC"
select select "AGW"
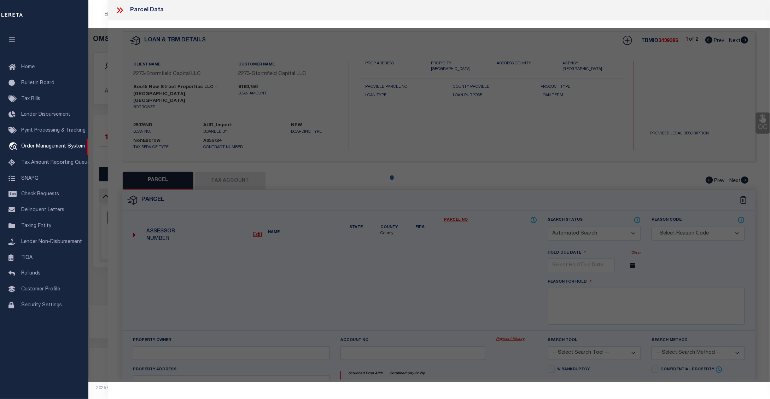
select select
type input "8 S NEW ST"
checkbox input "false"
type input "DOVER, DE 19901"
type textarea "W. [GEOGRAPHIC_DATA] SQ.FT. [STREET_ADDRESS]"
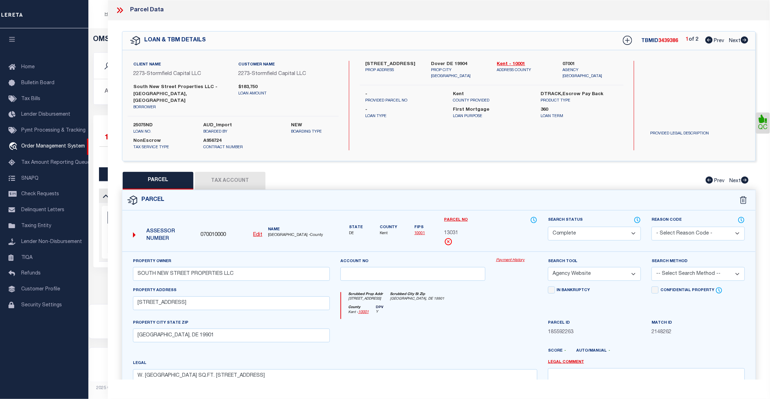
click at [518, 257] on link "Payment History" at bounding box center [516, 260] width 41 height 6
